Goal: Check status: Check status

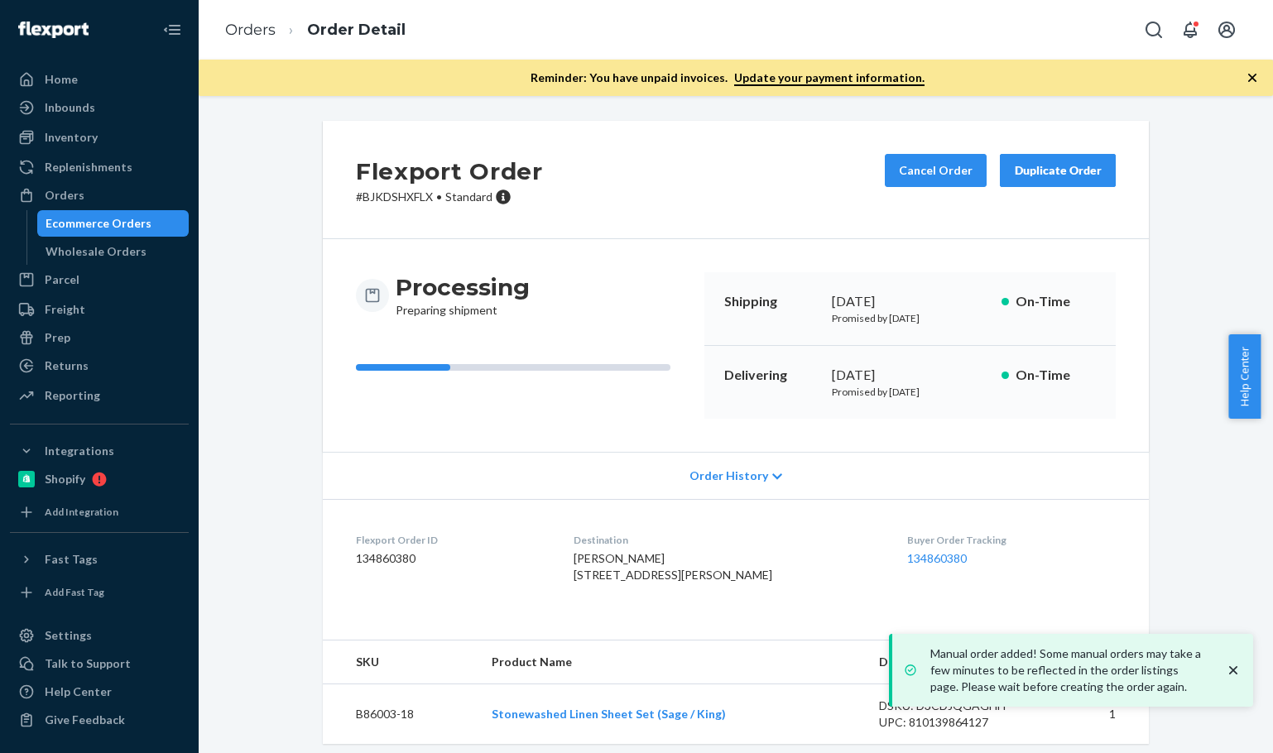
click at [272, 24] on link "Orders" at bounding box center [250, 30] width 50 height 18
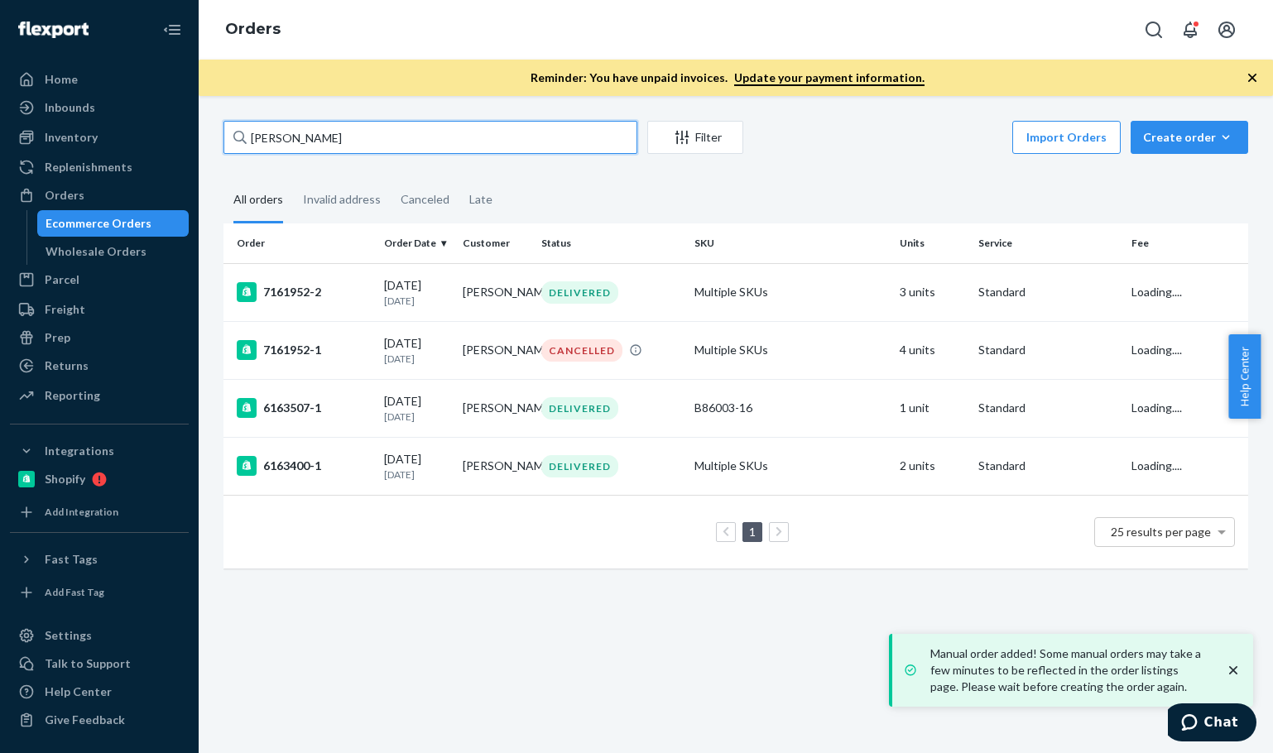
click at [388, 147] on input "Melissa Kroll" at bounding box center [430, 137] width 414 height 33
paste input "BREEZE BAY c/o Freihofer Transport"
click at [388, 147] on input "BREEZE BAY c/o Freihofer Transport" at bounding box center [430, 137] width 414 height 33
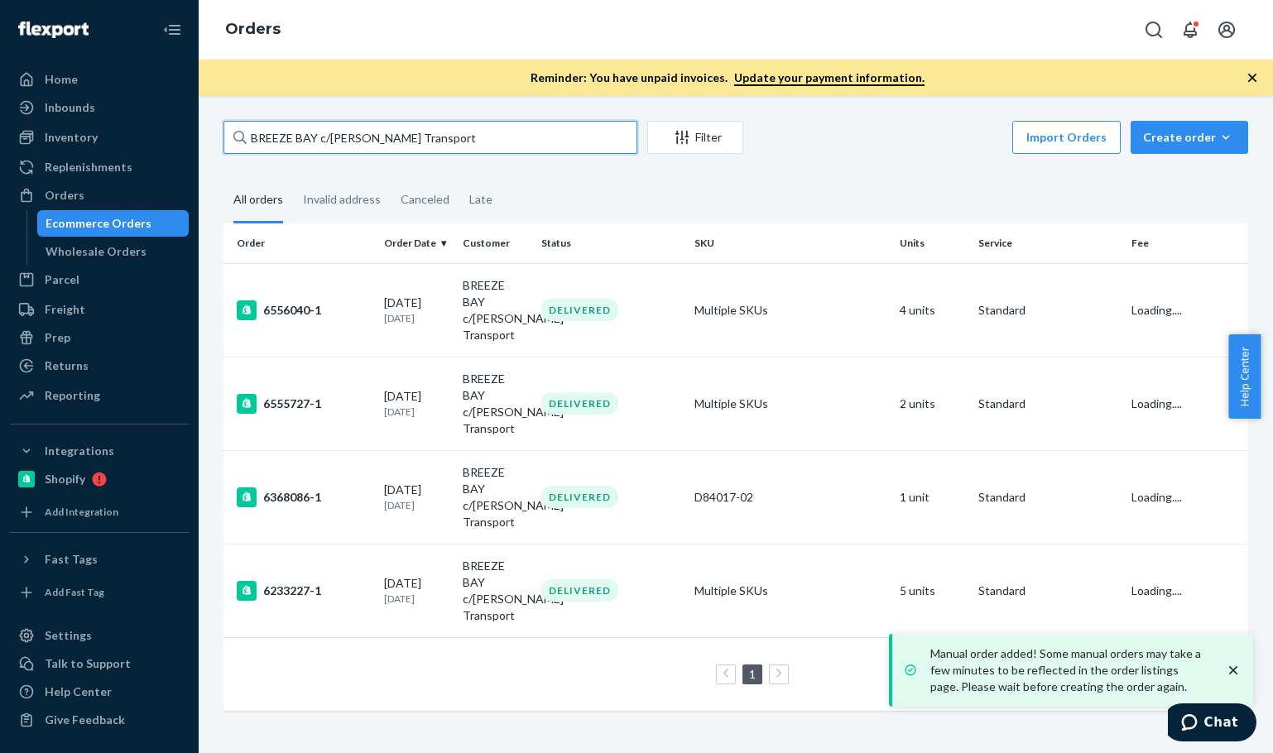
click at [388, 147] on input "BREEZE BAY c/o Freihofer Transport" at bounding box center [430, 137] width 414 height 33
click at [388, 148] on input "BREEZE BAY c/o Freihofer Transport" at bounding box center [430, 137] width 414 height 33
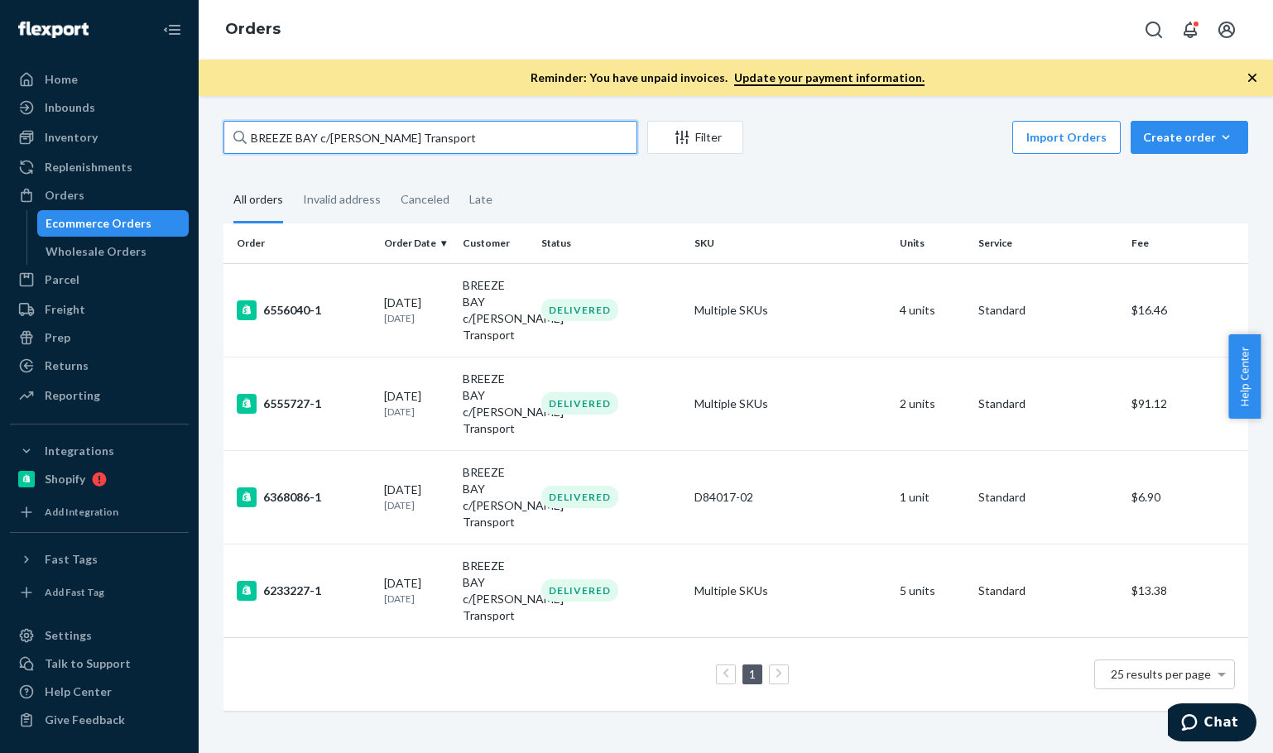
type input "BREEZE BAY c/o Freihofer Transport"
click at [384, 489] on div "04/18/2025 4 months ago" at bounding box center [416, 497] width 65 height 31
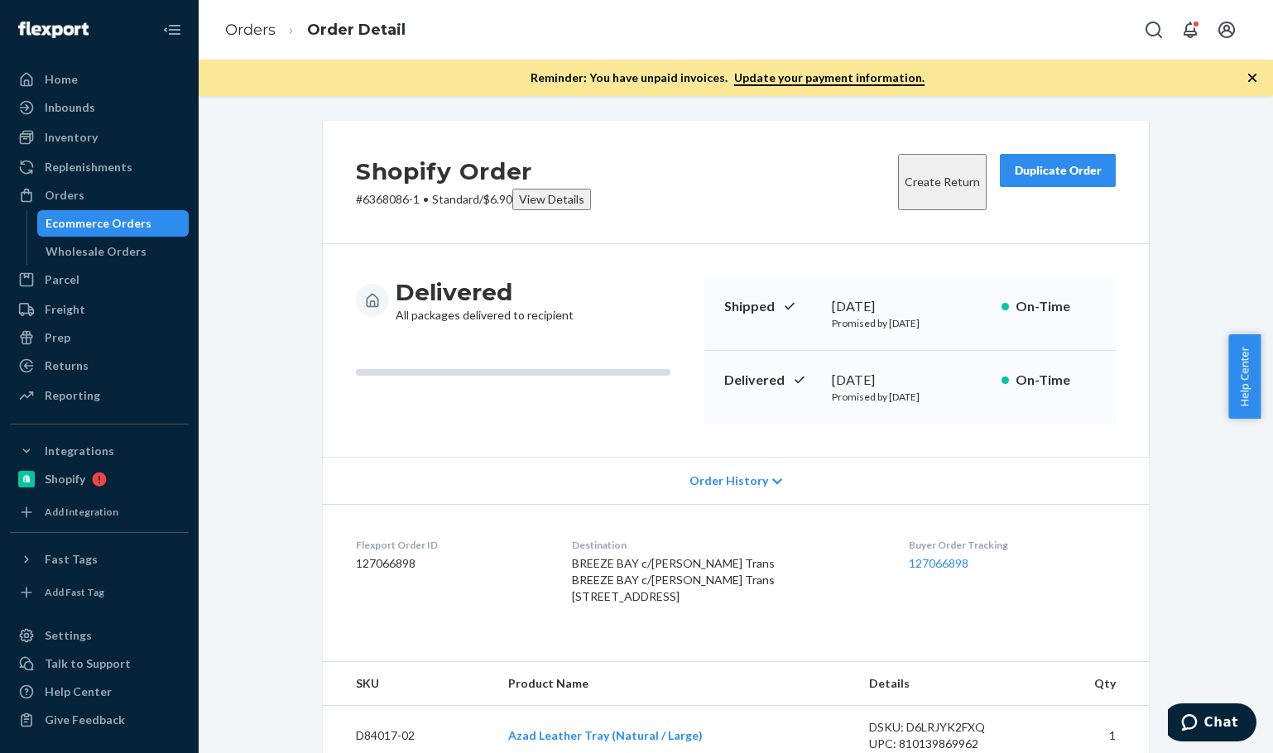
click at [683, 174] on div "Shopify Order # 6368086-1 • Standard / $6.90 View Details Create Return Duplica…" at bounding box center [736, 182] width 826 height 123
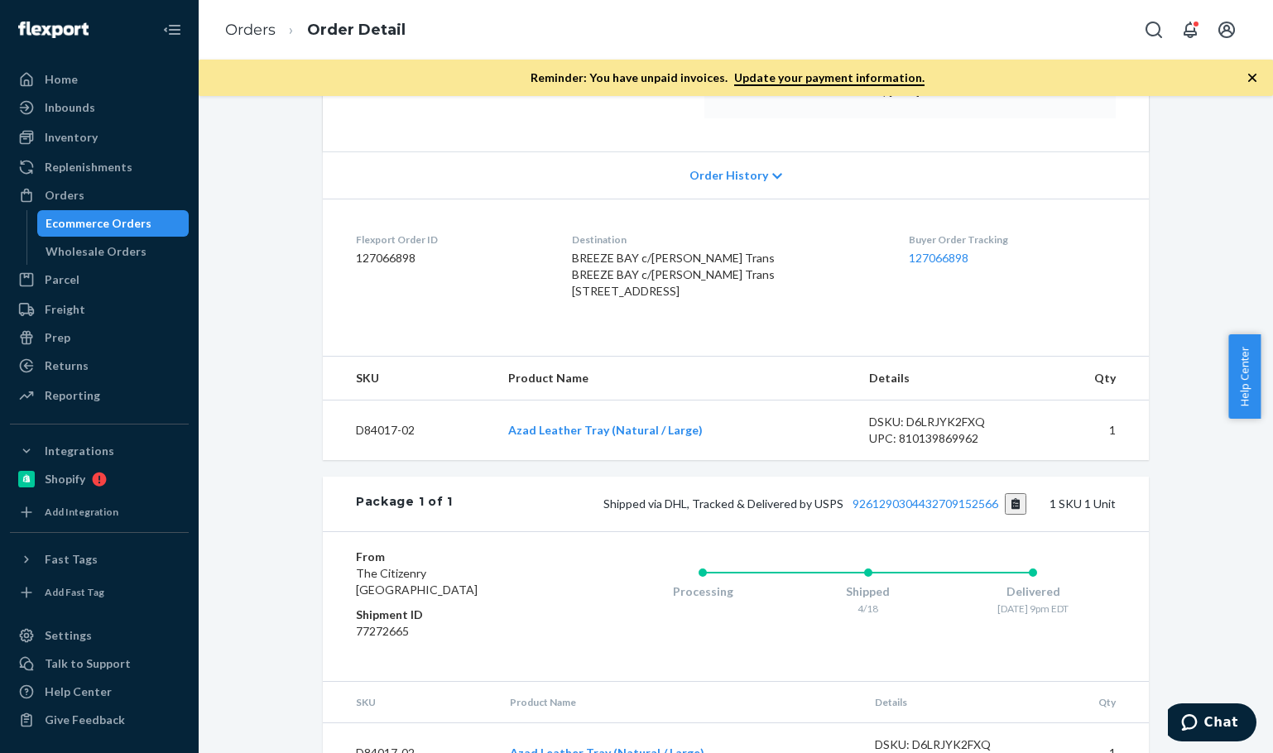
scroll to position [383, 0]
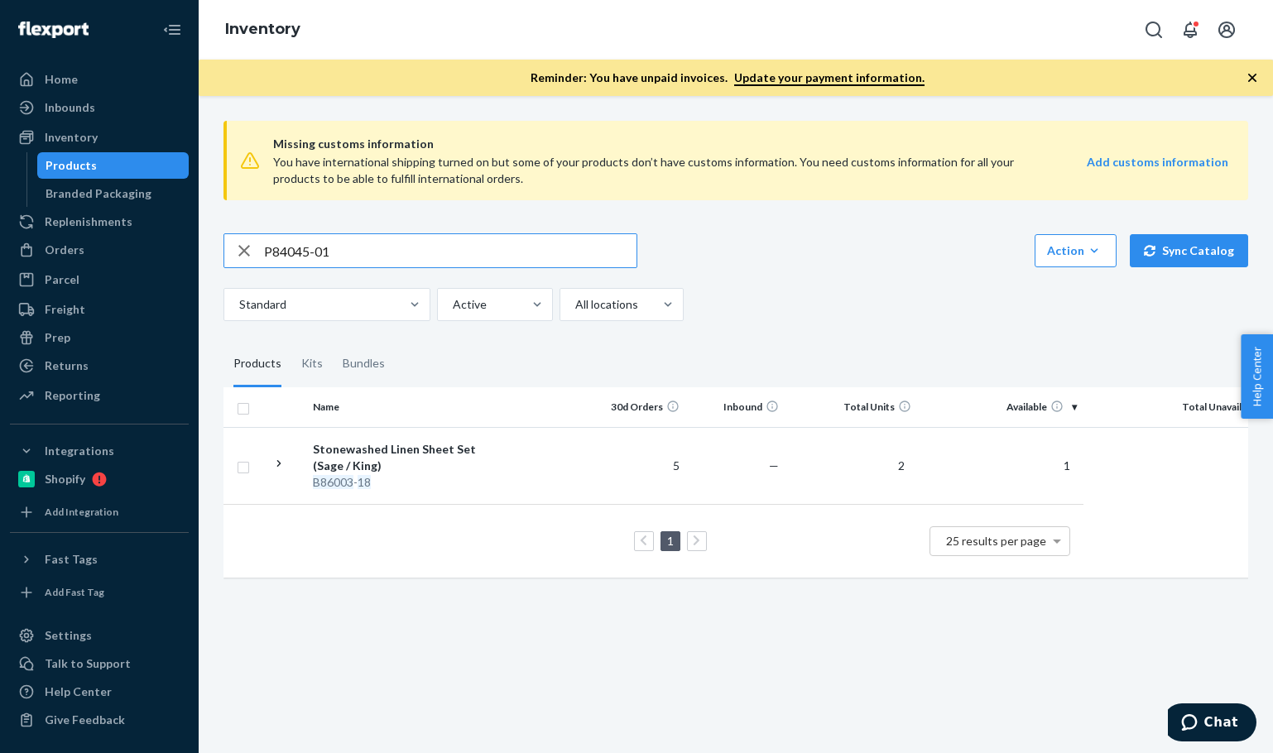
drag, startPoint x: 447, startPoint y: 255, endPoint x: 466, endPoint y: 245, distance: 21.5
click at [447, 254] on input "P84045-01" at bounding box center [450, 250] width 372 height 33
type input "P84045-01"
